Goal: Obtain resource: Download file/media

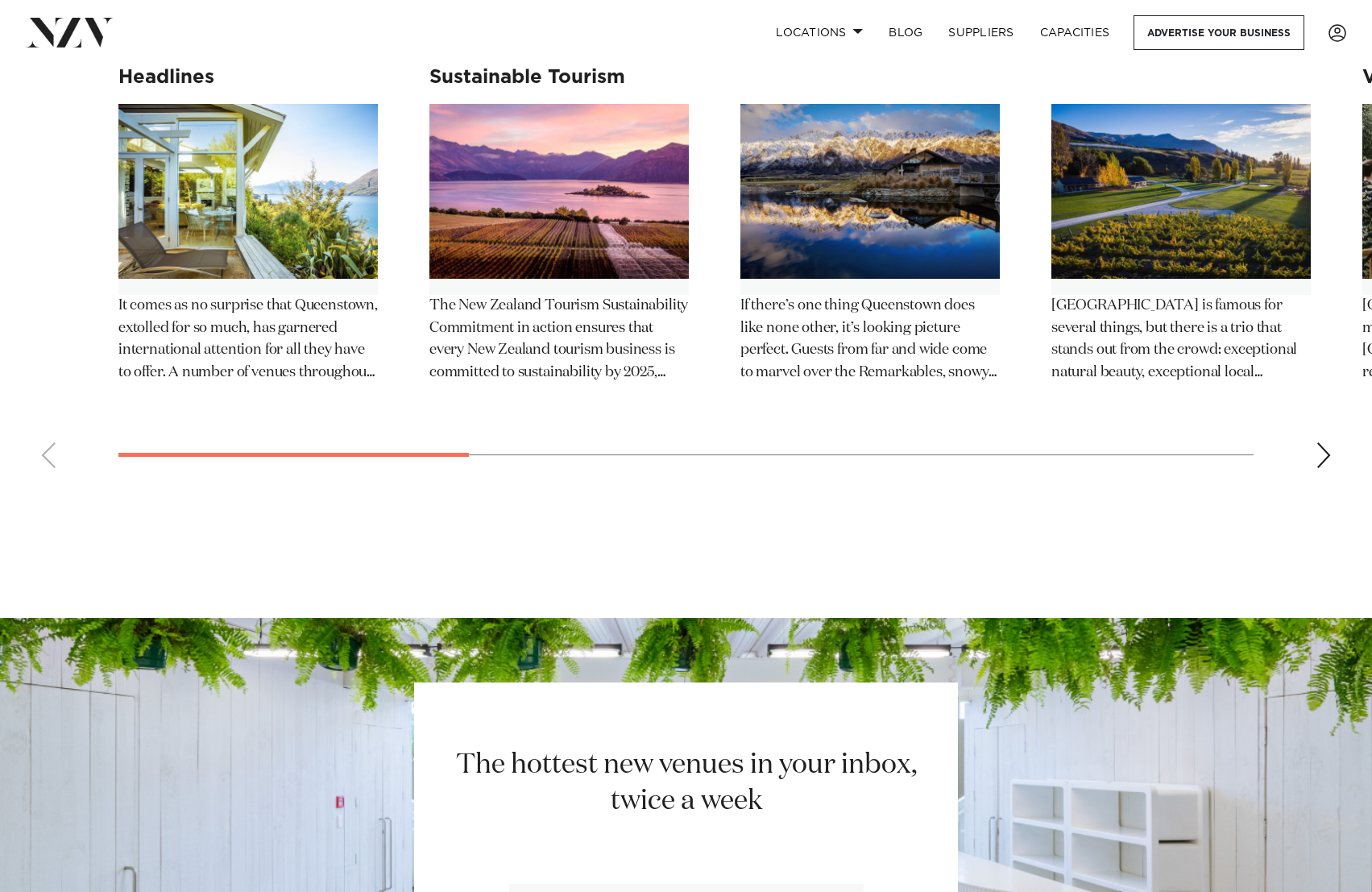
scroll to position [8575, 0]
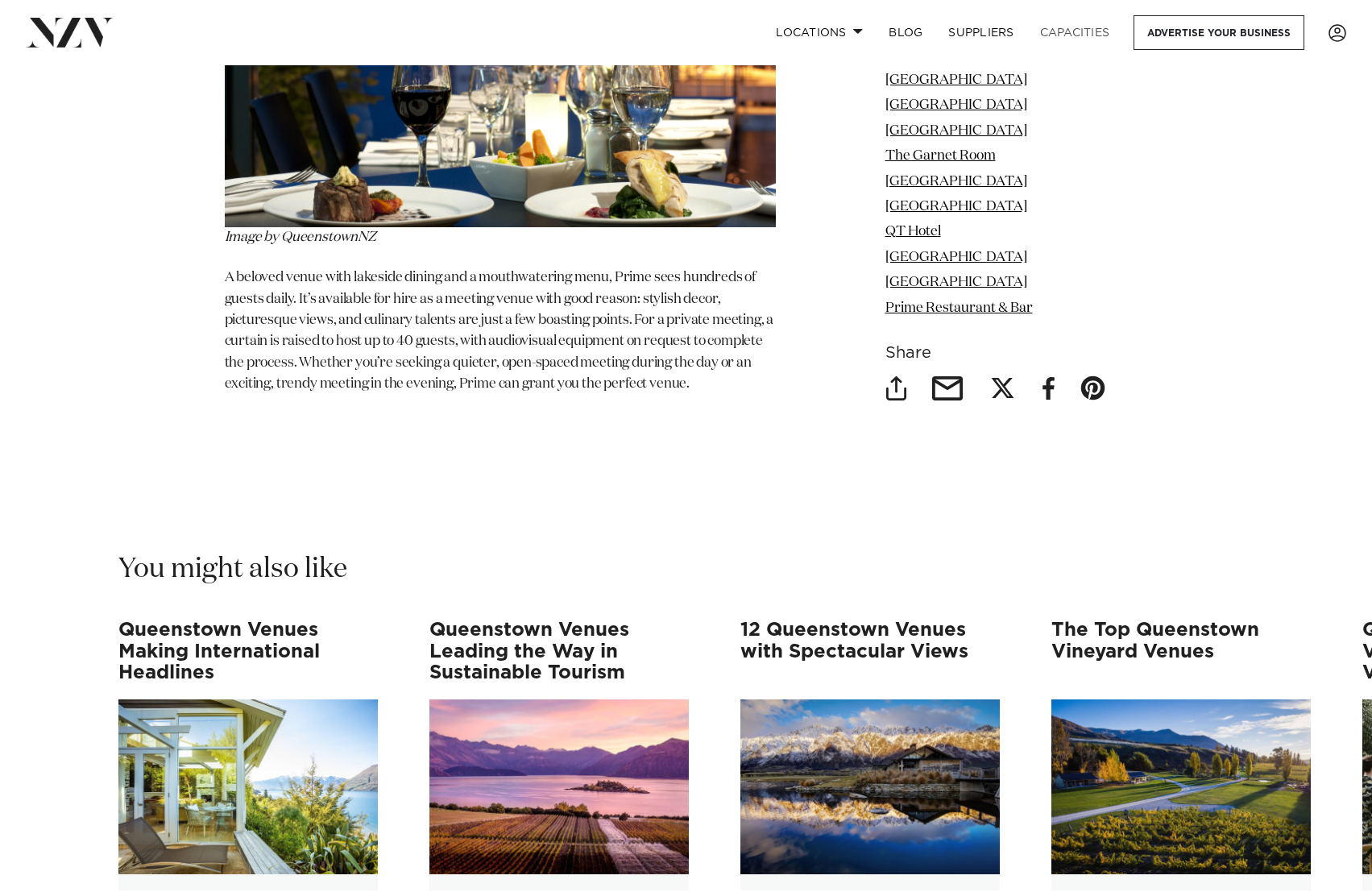
click at [1082, 33] on link "Capacities" at bounding box center [1075, 32] width 96 height 35
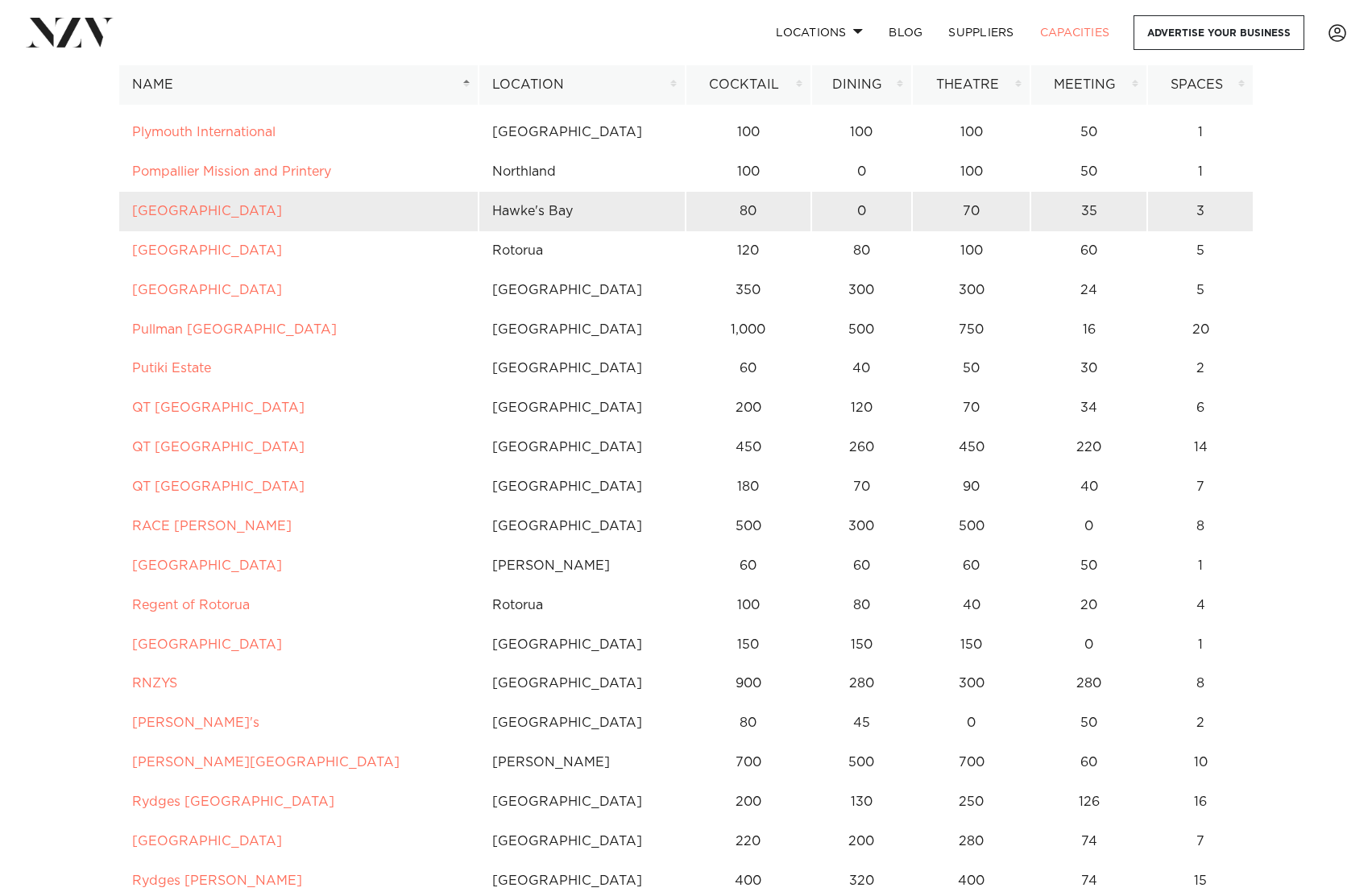
scroll to position [7027, 0]
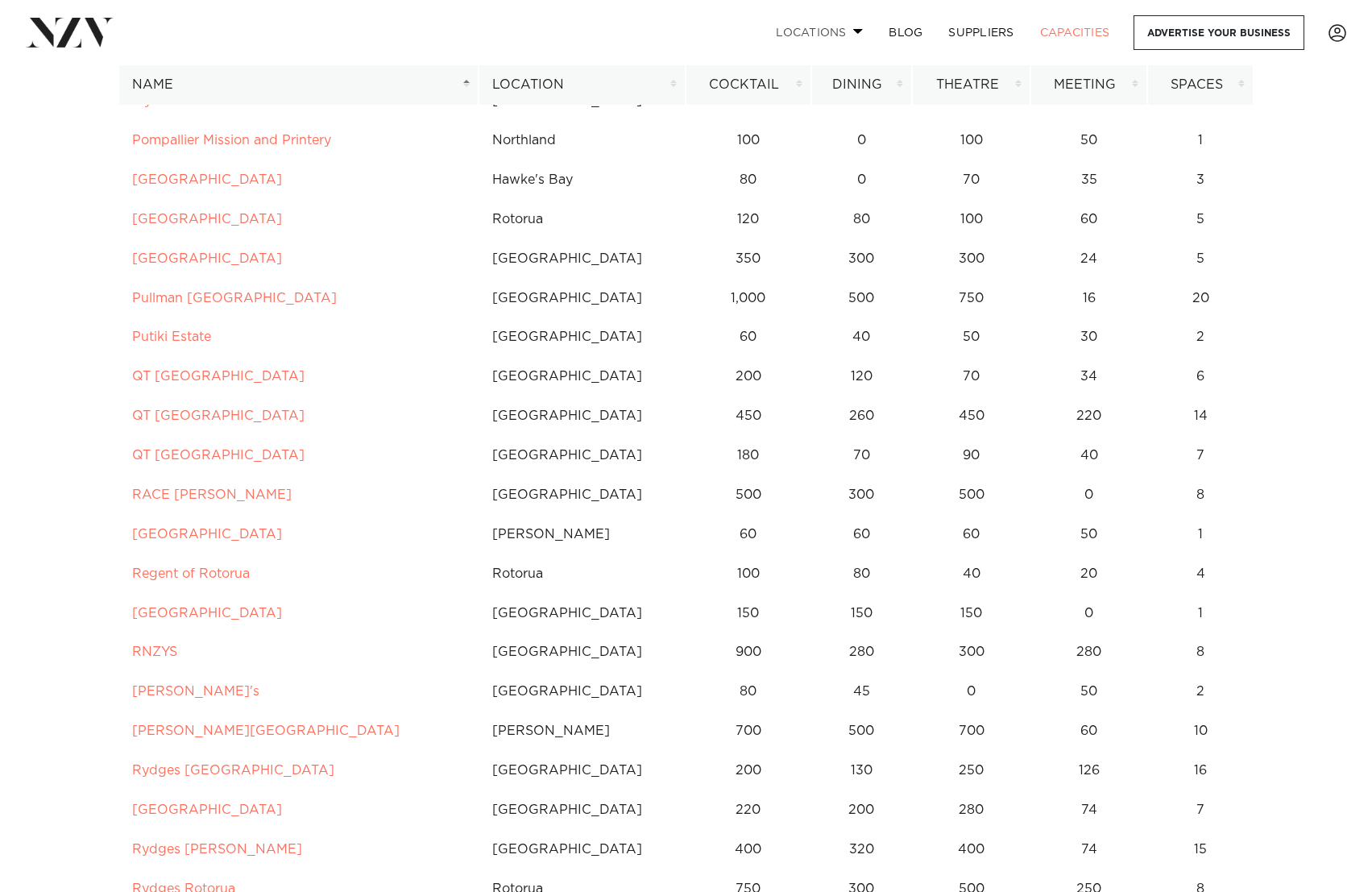
click at [858, 27] on link "Locations" at bounding box center [819, 32] width 113 height 35
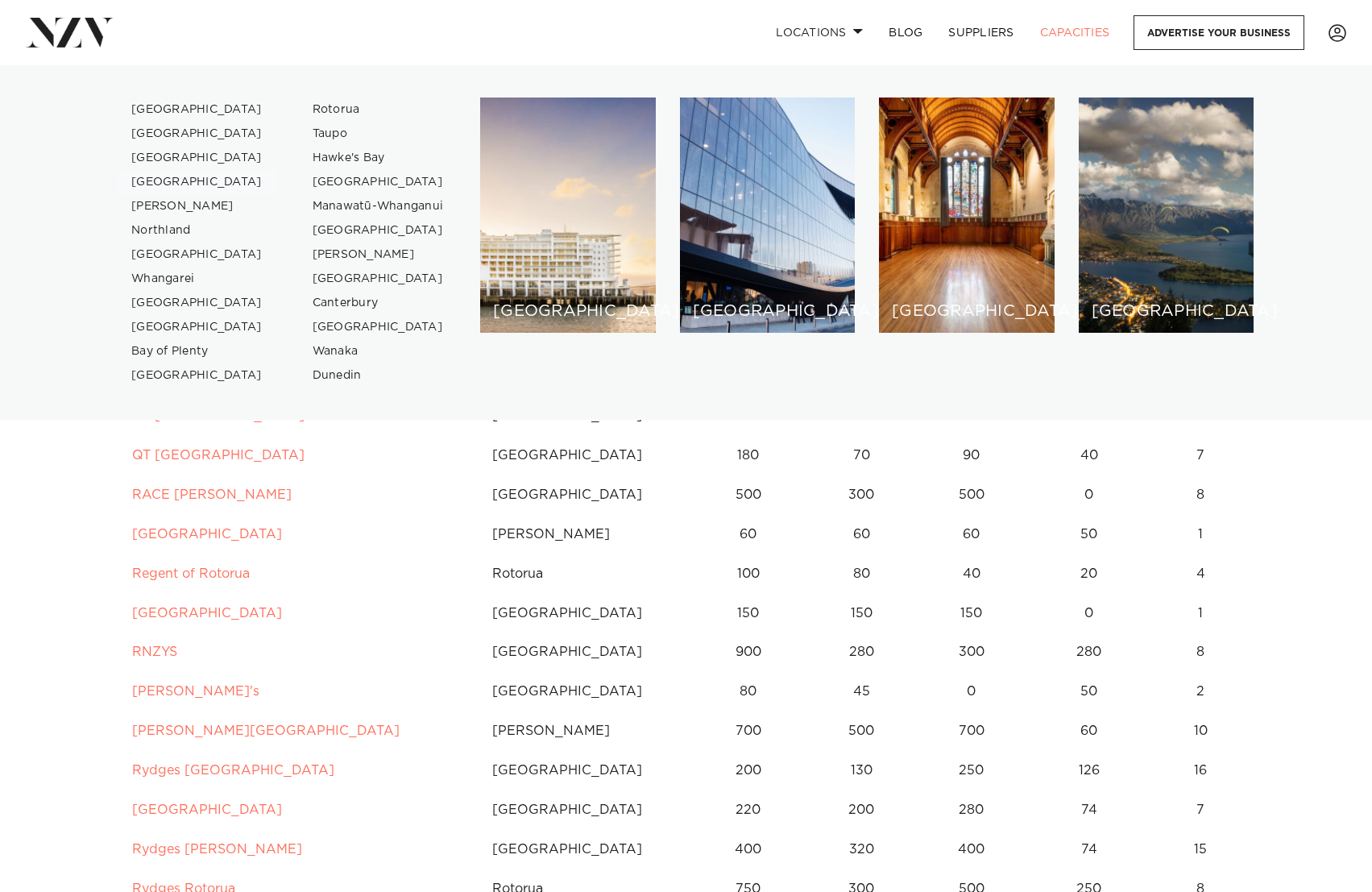
click at [183, 179] on link "[GEOGRAPHIC_DATA]" at bounding box center [197, 182] width 158 height 24
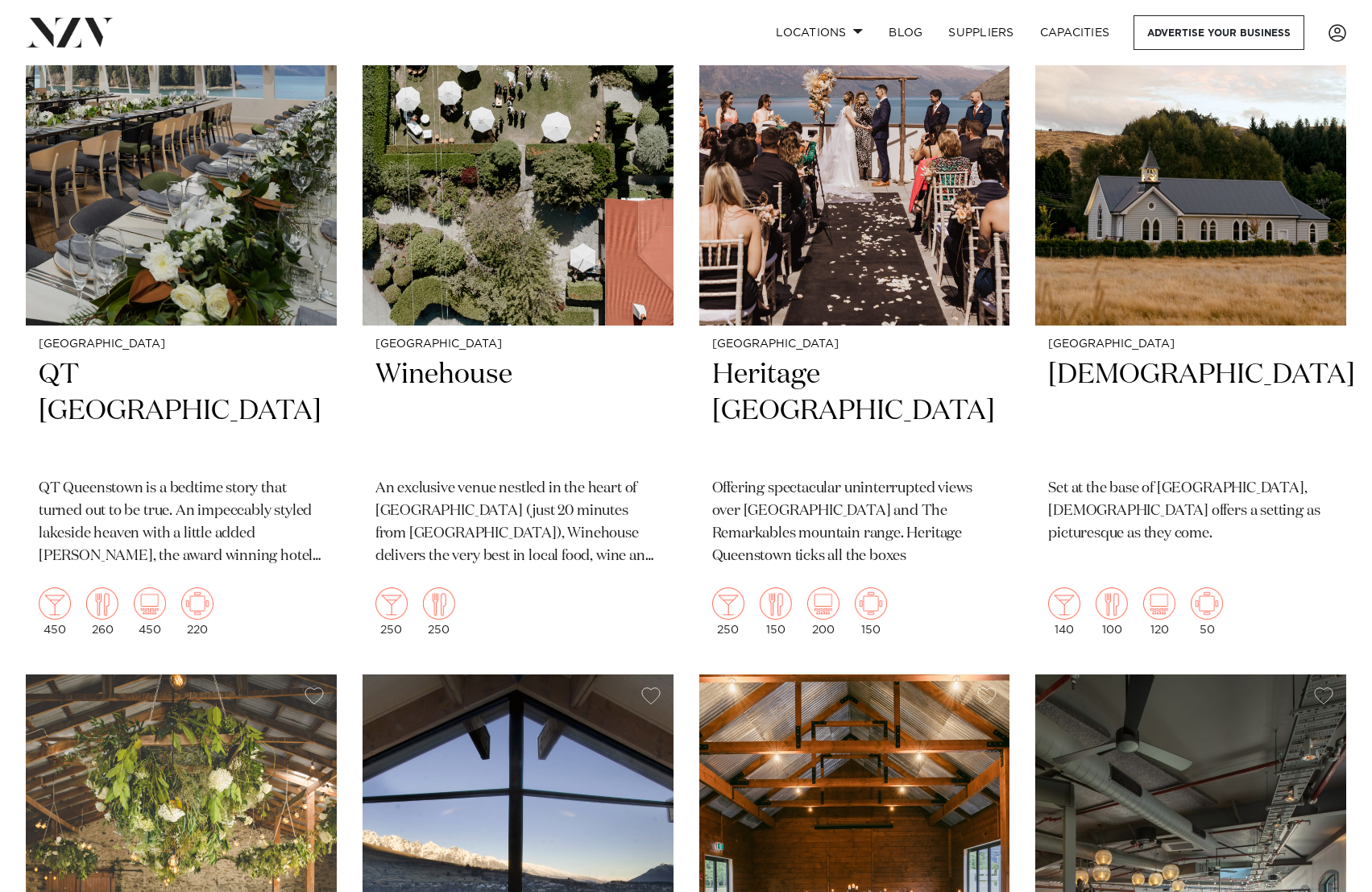
scroll to position [715, 0]
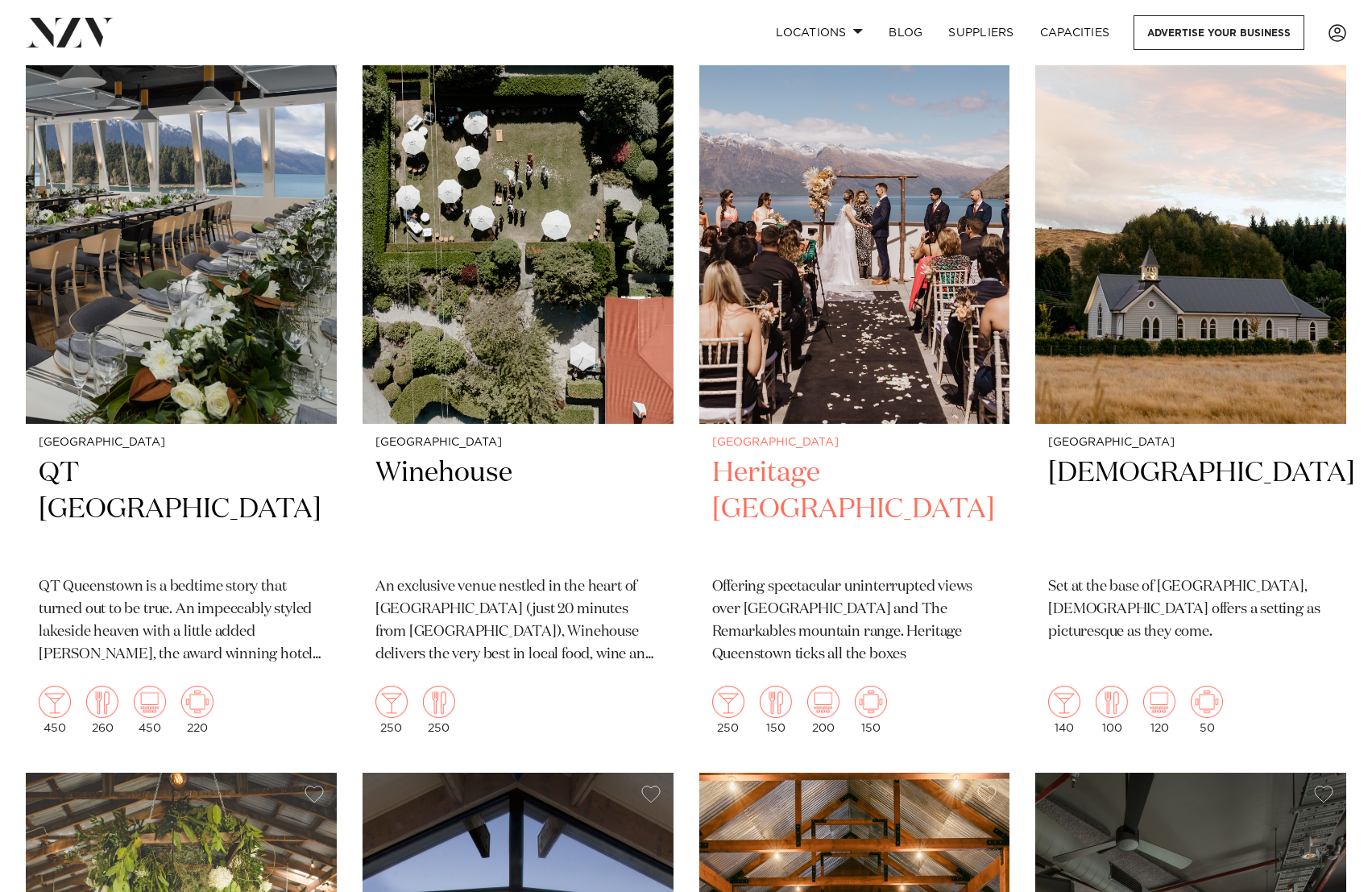
click at [839, 455] on h2 "Heritage Queenstown" at bounding box center [855, 509] width 285 height 109
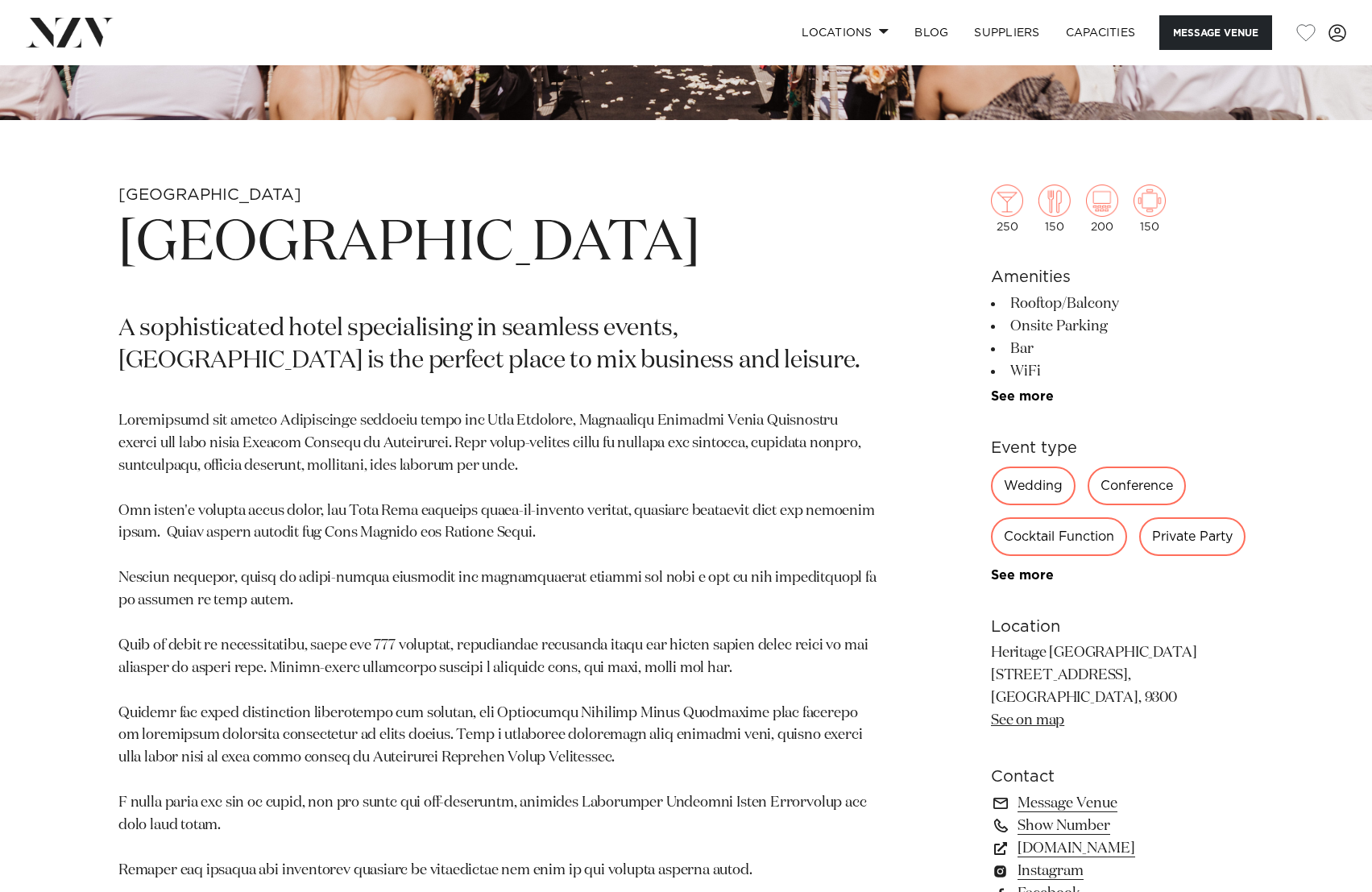
scroll to position [596, 0]
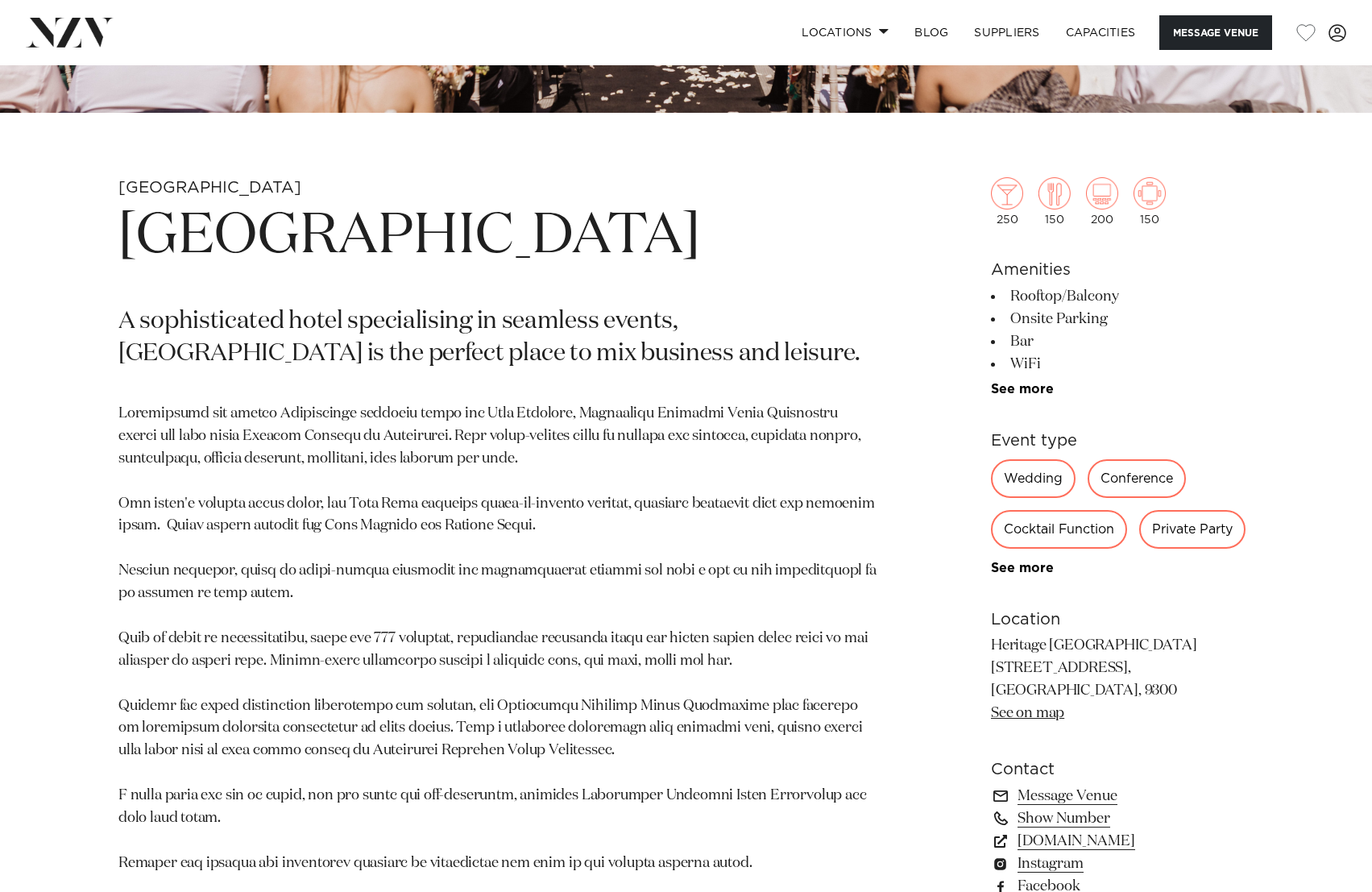
click at [1120, 477] on div "Conference" at bounding box center [1136, 478] width 98 height 39
click at [1134, 483] on div "Conference" at bounding box center [1136, 478] width 98 height 39
click at [1135, 489] on div "Conference" at bounding box center [1136, 478] width 98 height 39
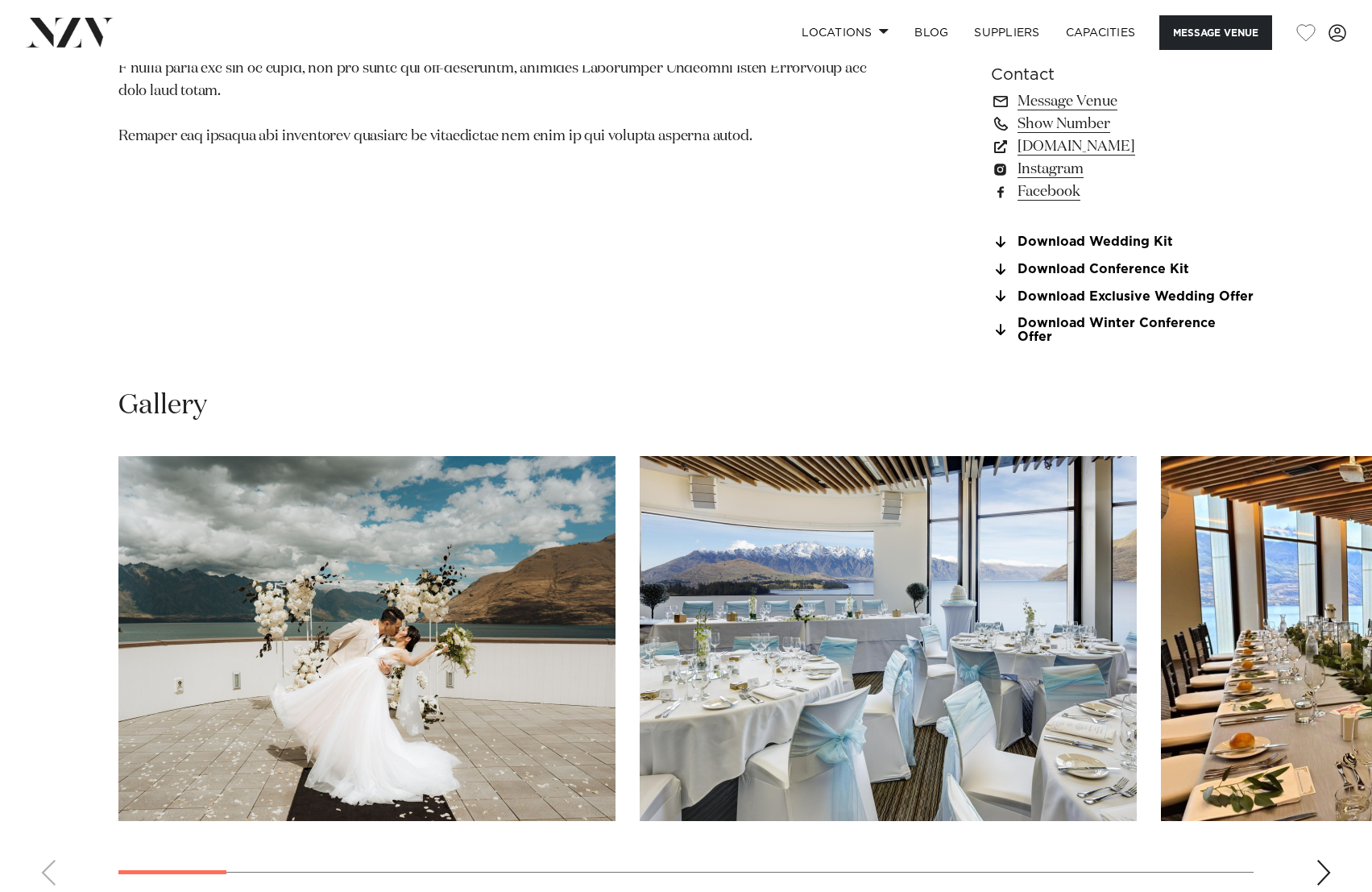
scroll to position [1071, 0]
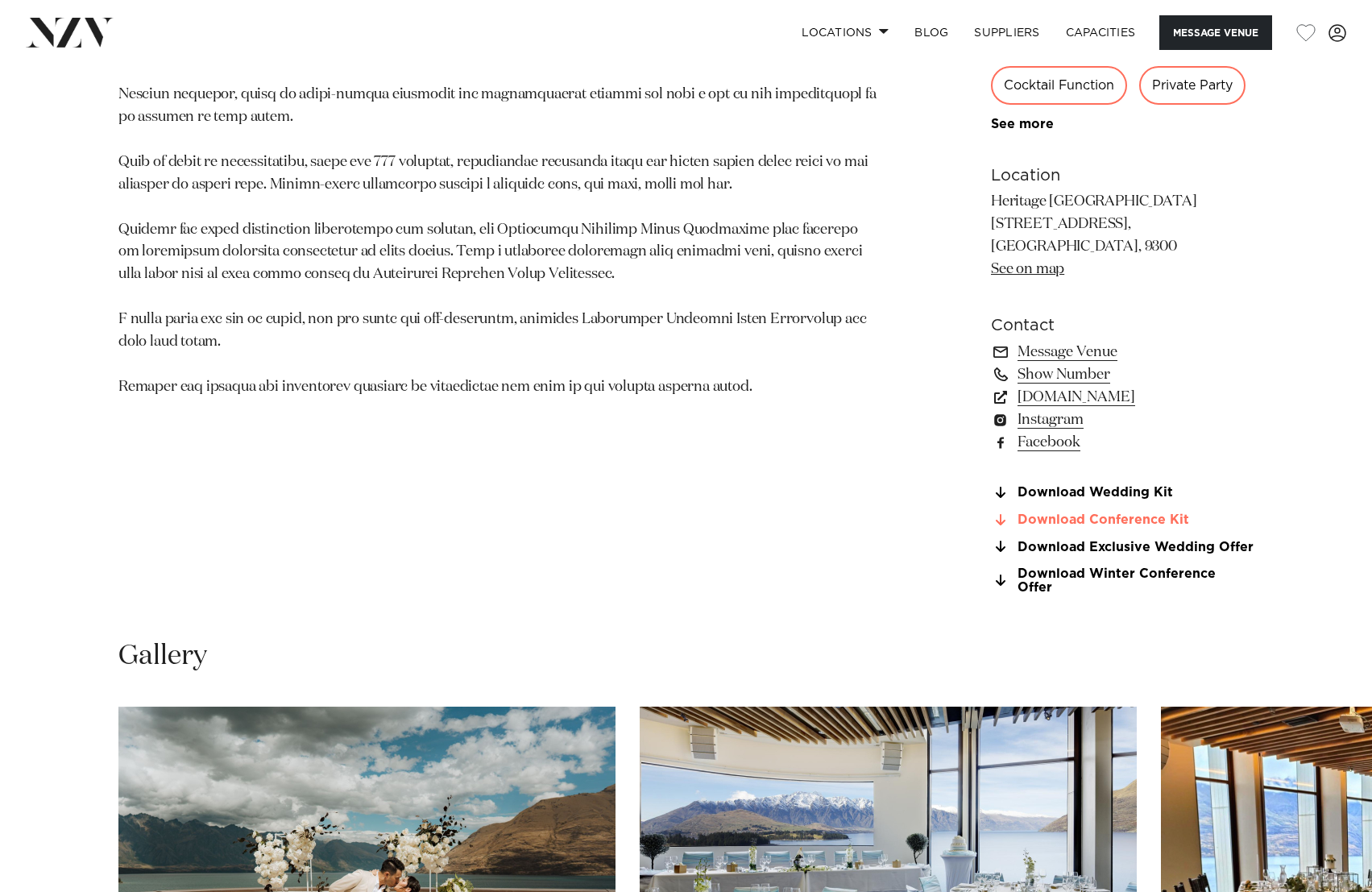
click at [1106, 513] on link "Download Conference Kit" at bounding box center [1121, 520] width 263 height 15
